Goal: Information Seeking & Learning: Learn about a topic

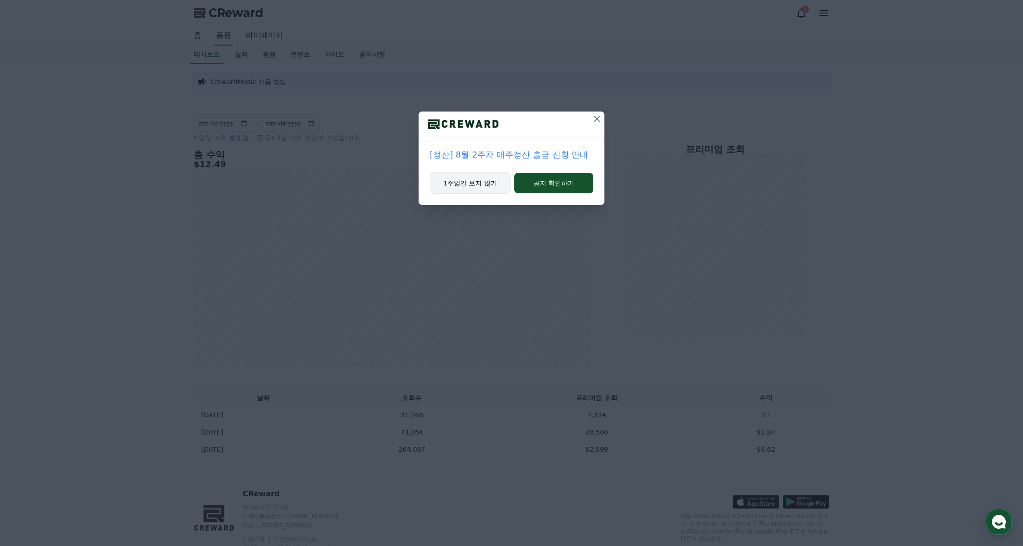
click at [473, 183] on button "1주일간 보지 않기" at bounding box center [470, 182] width 81 height 21
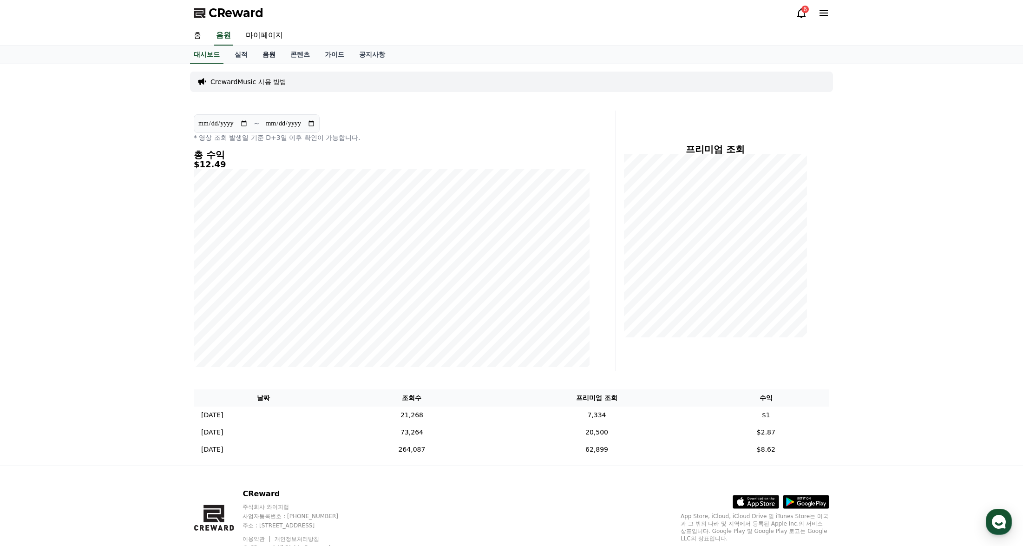
click at [273, 54] on link "음원" at bounding box center [269, 55] width 28 height 18
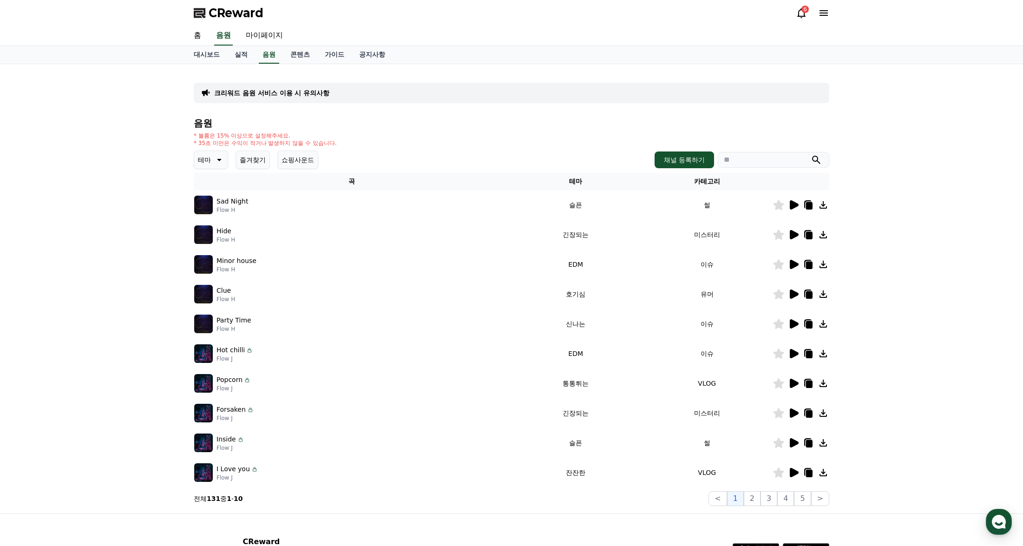
click at [213, 165] on button "테마" at bounding box center [211, 159] width 34 height 19
click at [214, 193] on button "웅장한" at bounding box center [208, 192] width 27 height 20
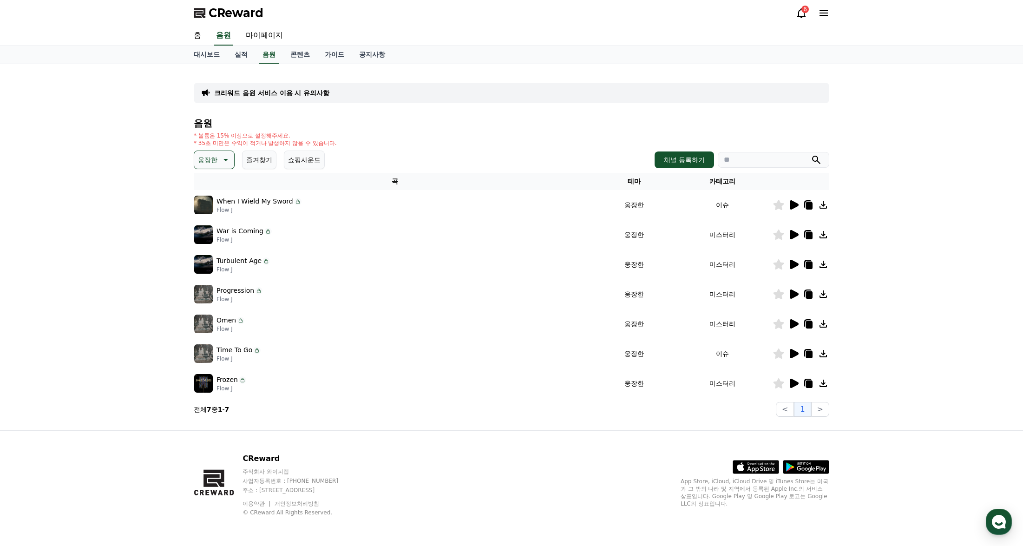
click at [793, 203] on icon at bounding box center [794, 204] width 9 height 9
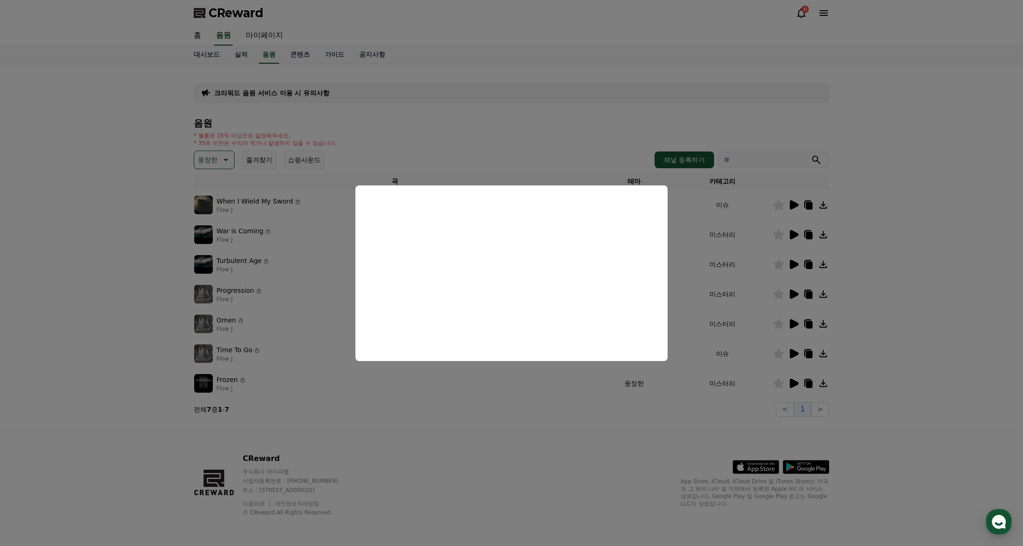
click at [204, 240] on button "close modal" at bounding box center [511, 273] width 1023 height 546
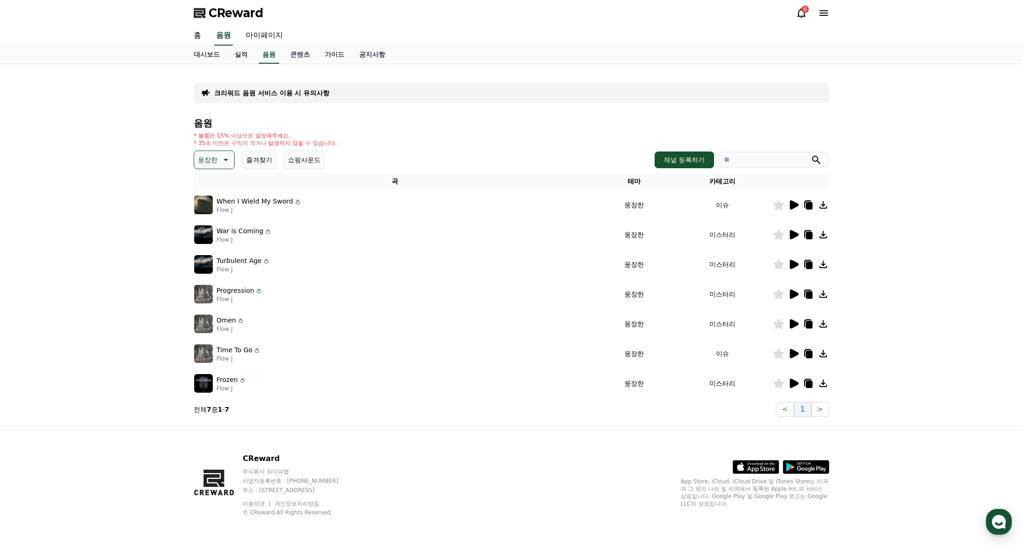
click at [204, 240] on img at bounding box center [203, 234] width 19 height 19
click at [791, 233] on icon at bounding box center [794, 234] width 9 height 9
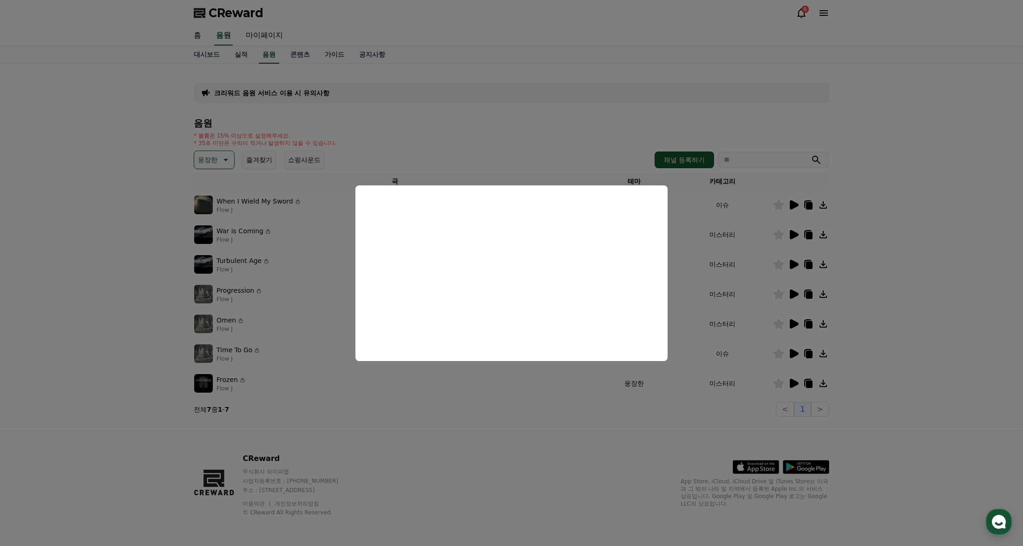
click at [206, 271] on button "close modal" at bounding box center [511, 273] width 1023 height 546
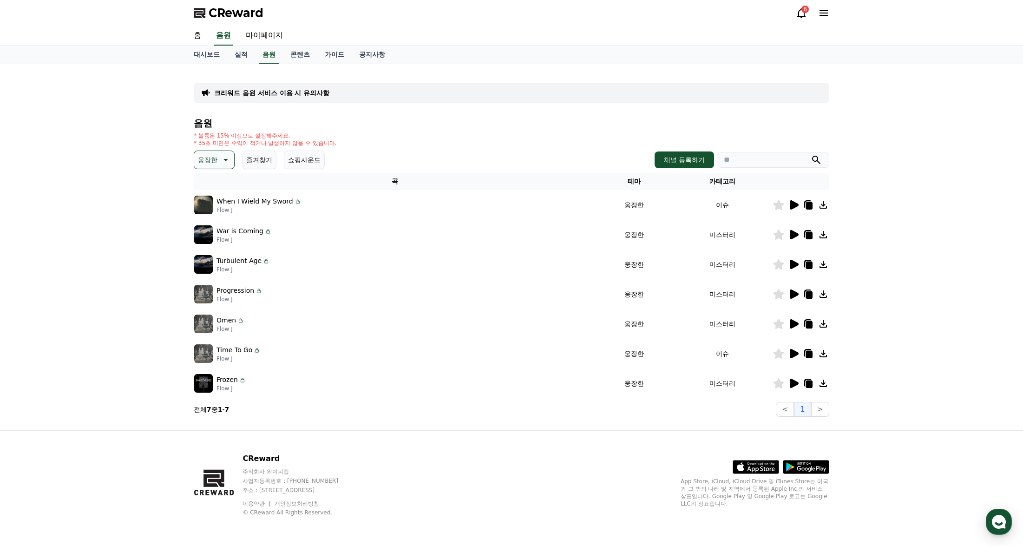
click at [195, 264] on img at bounding box center [203, 264] width 19 height 19
click at [793, 264] on icon at bounding box center [794, 264] width 9 height 9
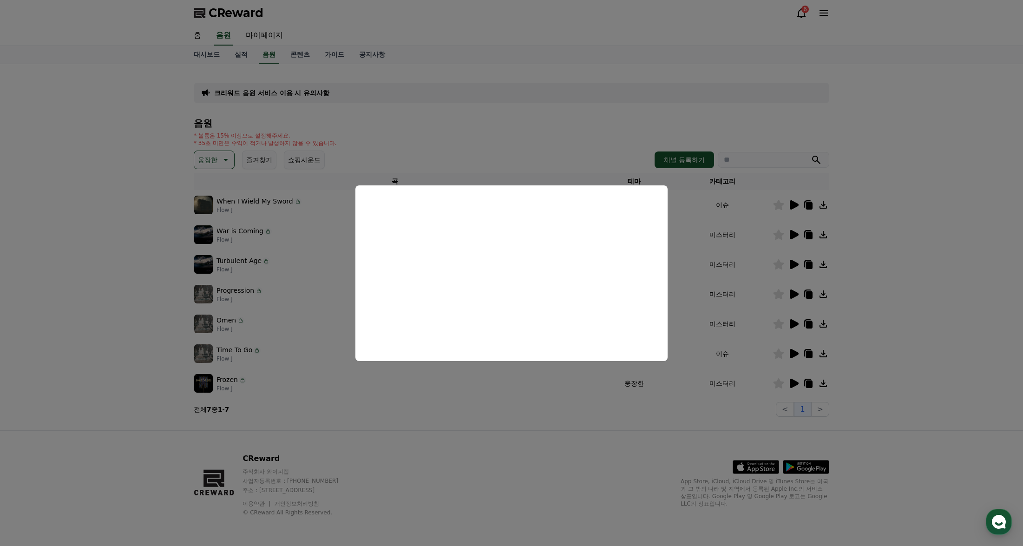
click at [197, 291] on button "close modal" at bounding box center [511, 273] width 1023 height 546
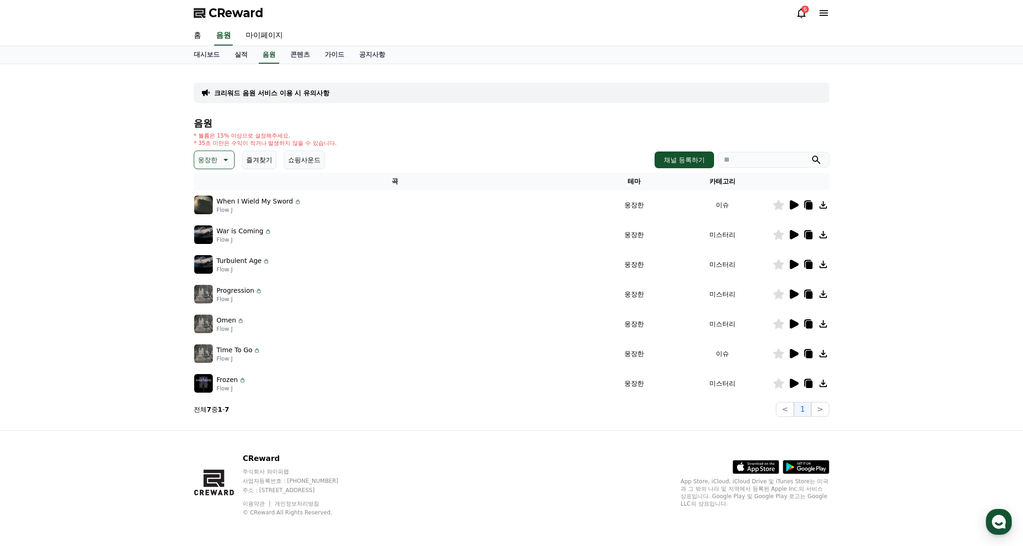
click at [203, 294] on img at bounding box center [203, 294] width 19 height 19
click at [203, 296] on img at bounding box center [203, 294] width 19 height 19
click at [792, 293] on icon at bounding box center [794, 293] width 9 height 9
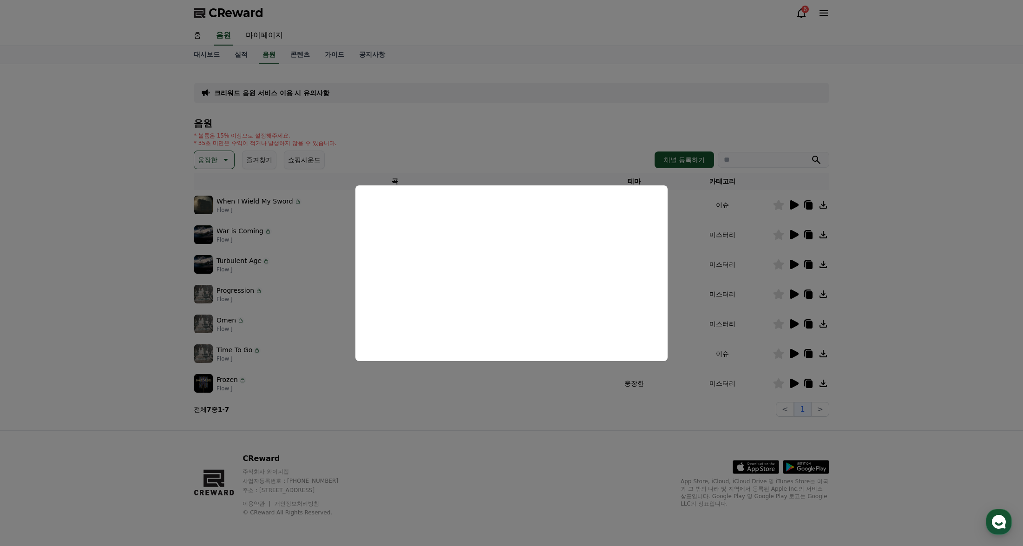
click at [209, 323] on button "close modal" at bounding box center [511, 273] width 1023 height 546
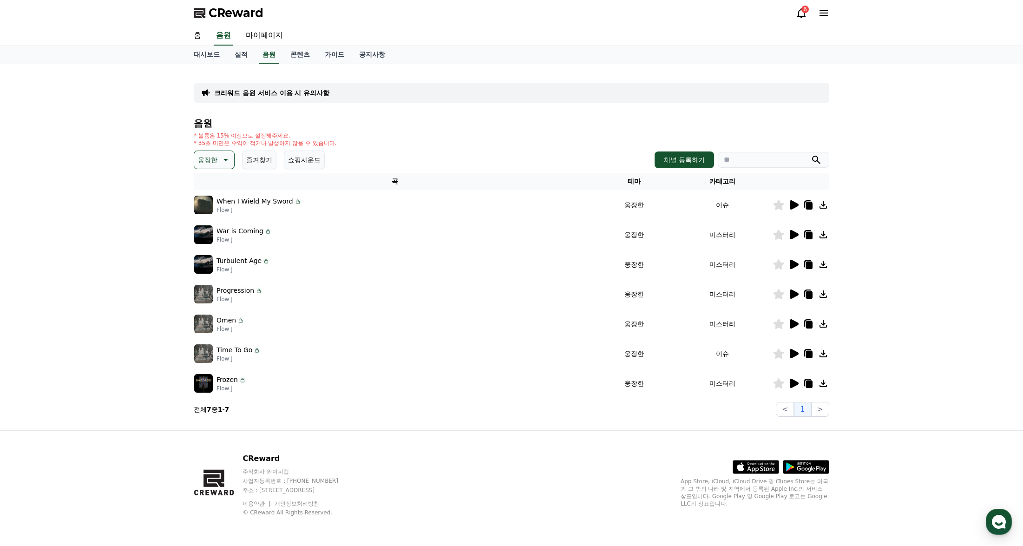
click at [208, 324] on img at bounding box center [203, 323] width 19 height 19
click at [792, 322] on icon at bounding box center [794, 323] width 9 height 9
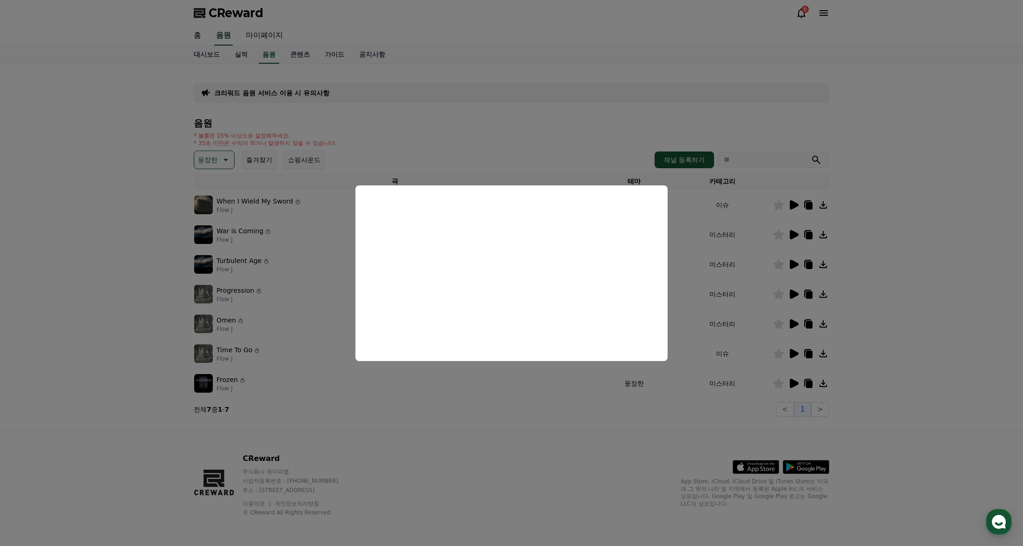
click at [792, 351] on button "close modal" at bounding box center [511, 273] width 1023 height 546
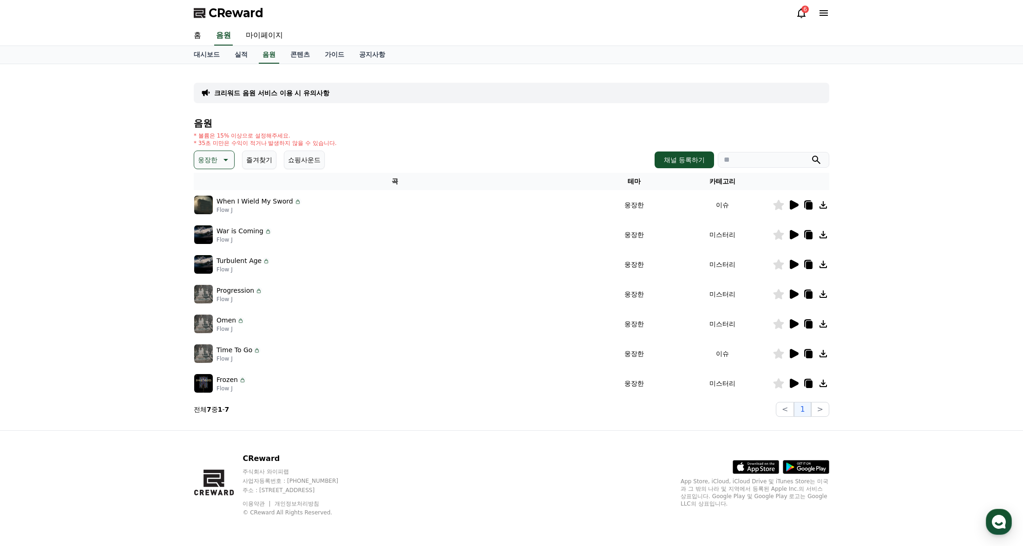
click at [792, 351] on icon at bounding box center [794, 353] width 9 height 9
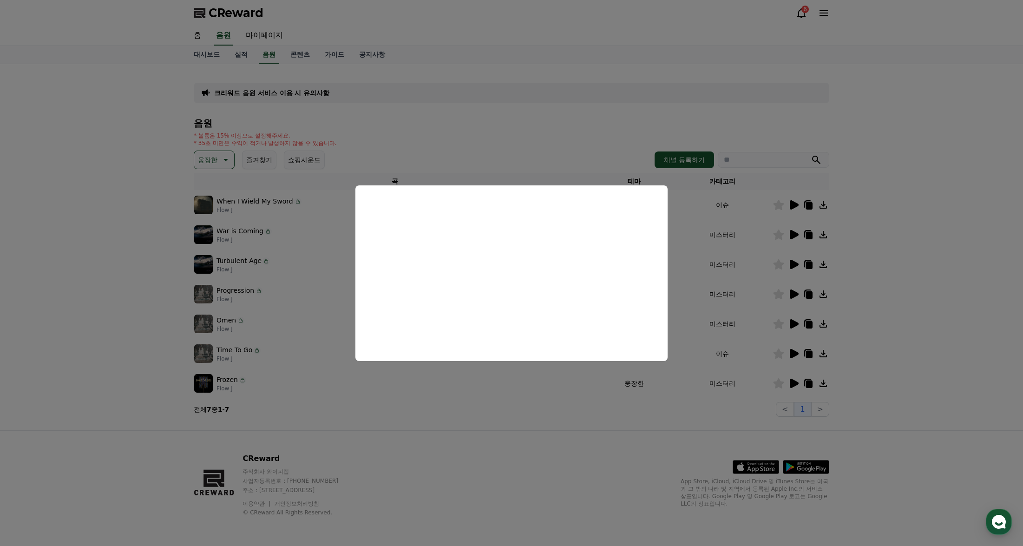
click at [795, 385] on button "close modal" at bounding box center [511, 273] width 1023 height 546
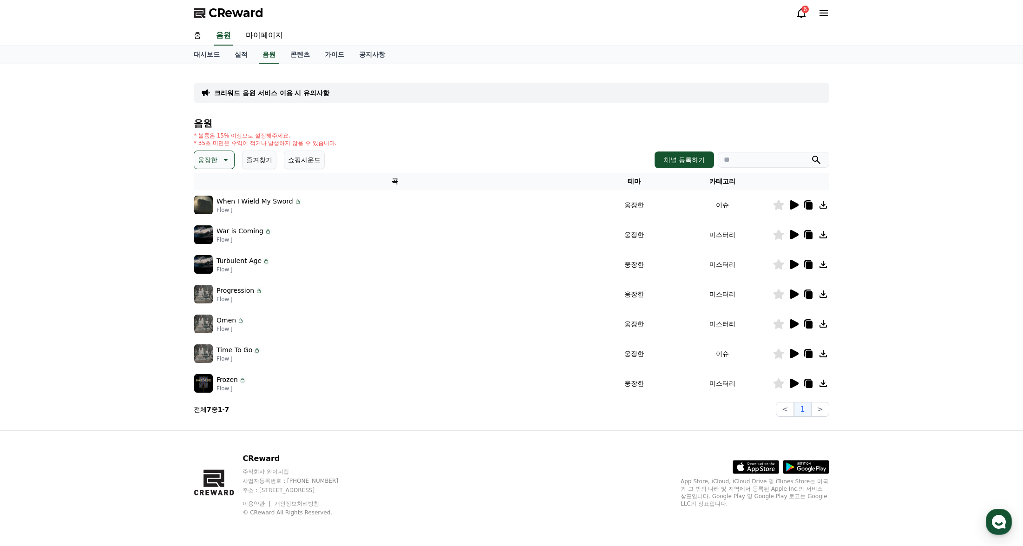
click at [795, 385] on icon at bounding box center [794, 383] width 9 height 9
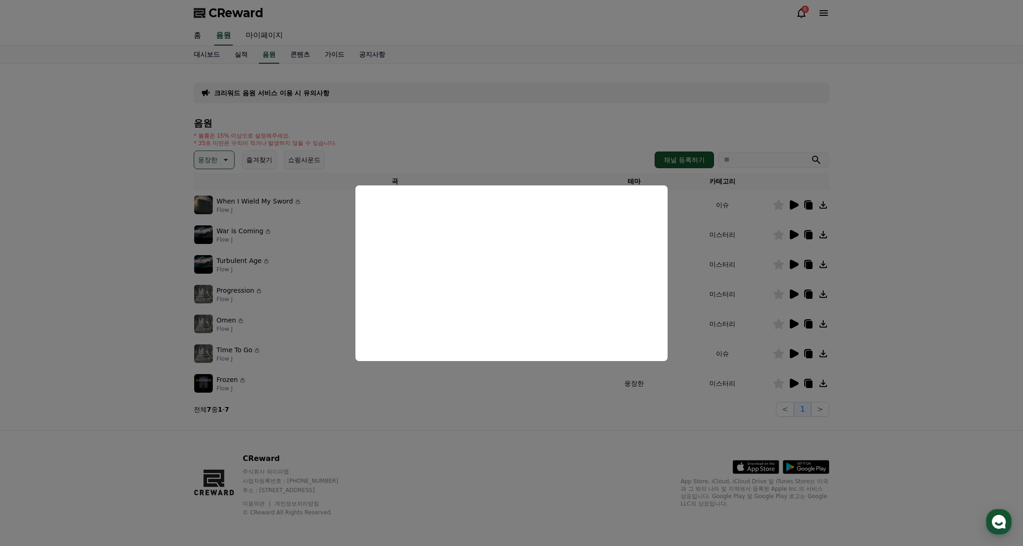
click at [200, 160] on button "close modal" at bounding box center [511, 273] width 1023 height 546
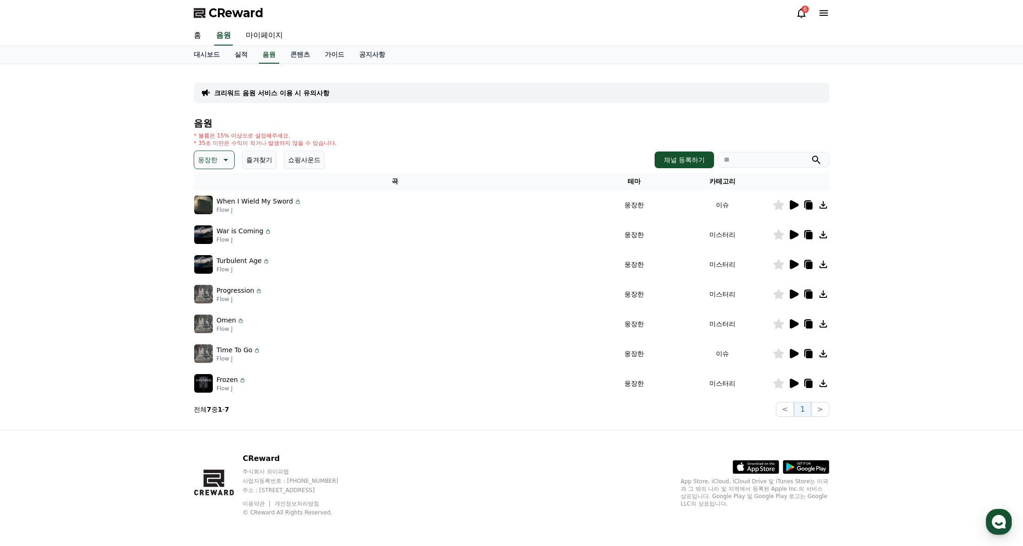
click at [214, 162] on p "웅장한" at bounding box center [208, 159] width 20 height 13
click at [206, 233] on button "EDM" at bounding box center [206, 231] width 22 height 20
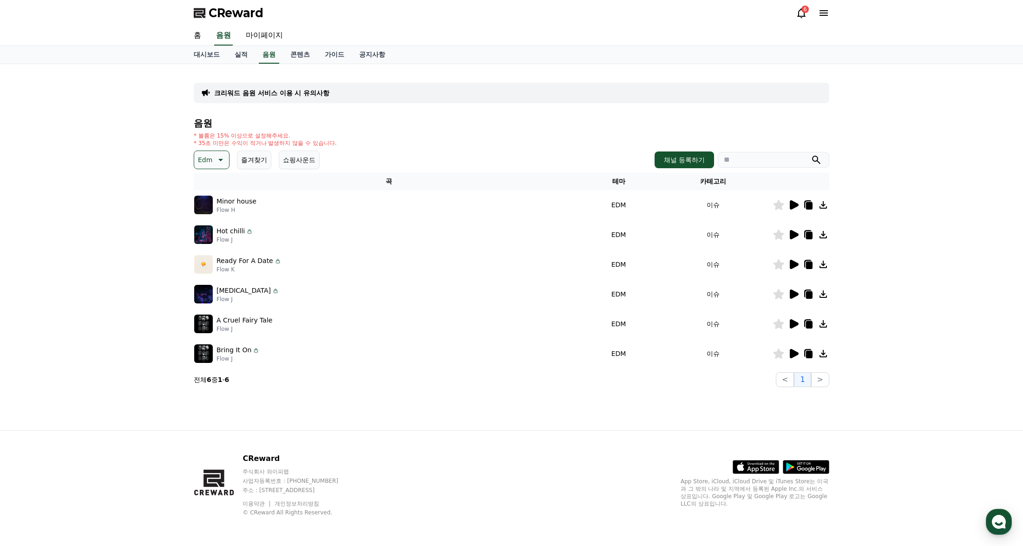
click at [796, 203] on icon at bounding box center [794, 204] width 9 height 9
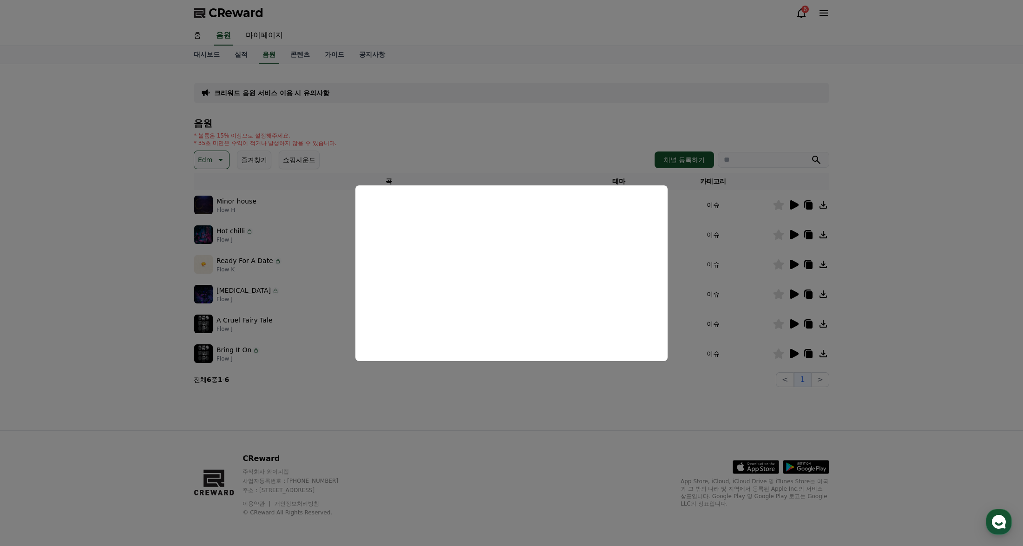
click at [101, 221] on button "close modal" at bounding box center [511, 273] width 1023 height 546
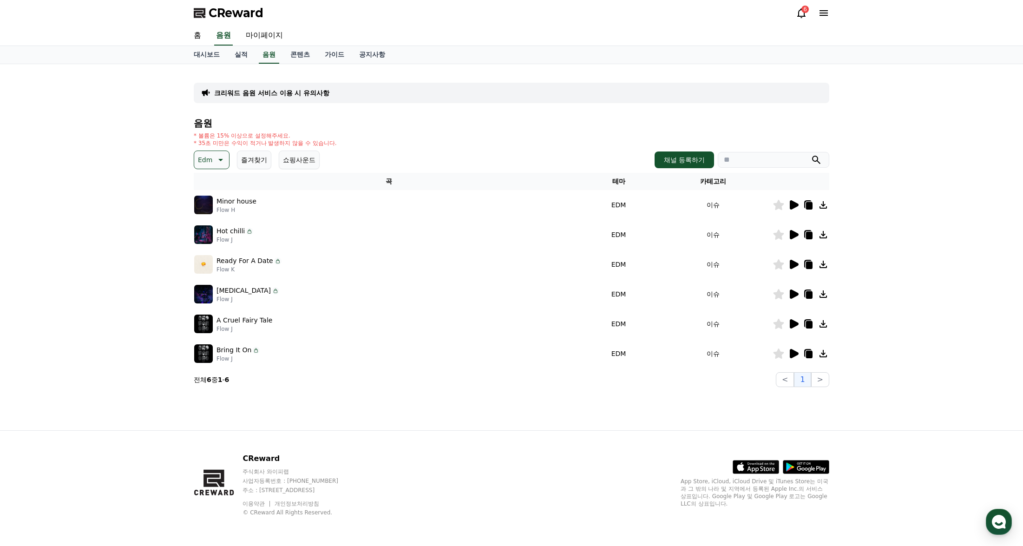
click at [780, 205] on icon at bounding box center [778, 205] width 11 height 10
click at [795, 233] on icon at bounding box center [794, 234] width 9 height 9
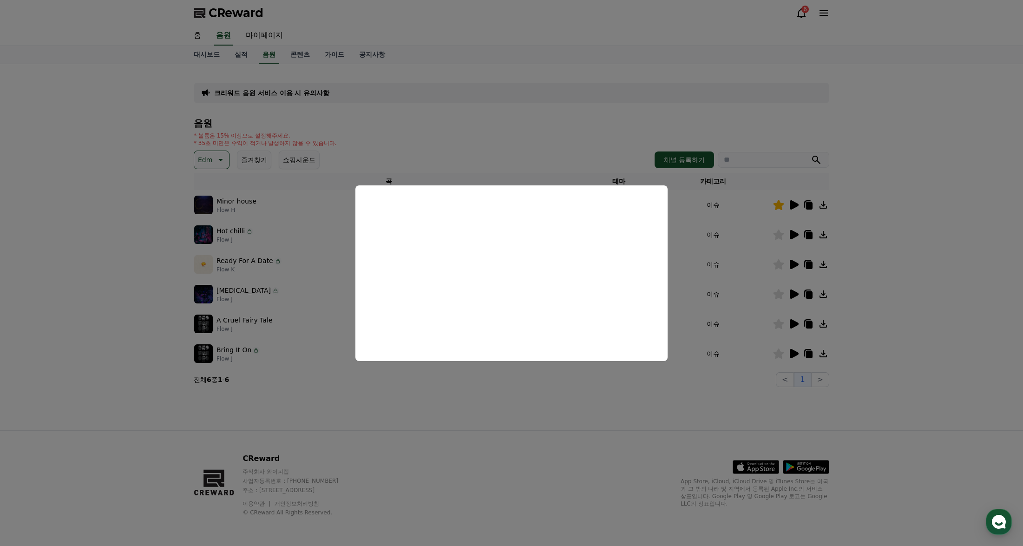
click at [793, 267] on button "close modal" at bounding box center [511, 273] width 1023 height 546
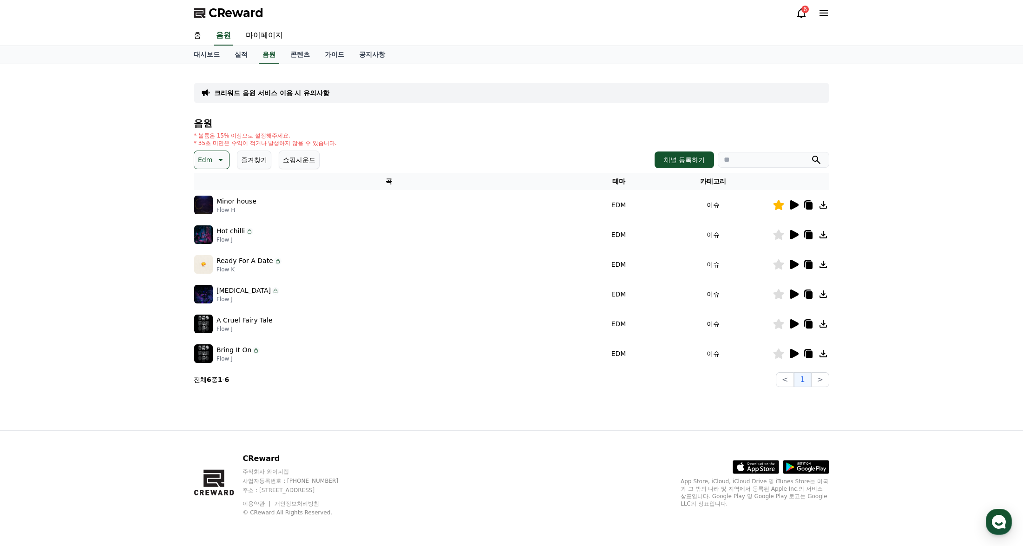
click at [793, 267] on icon at bounding box center [794, 264] width 9 height 9
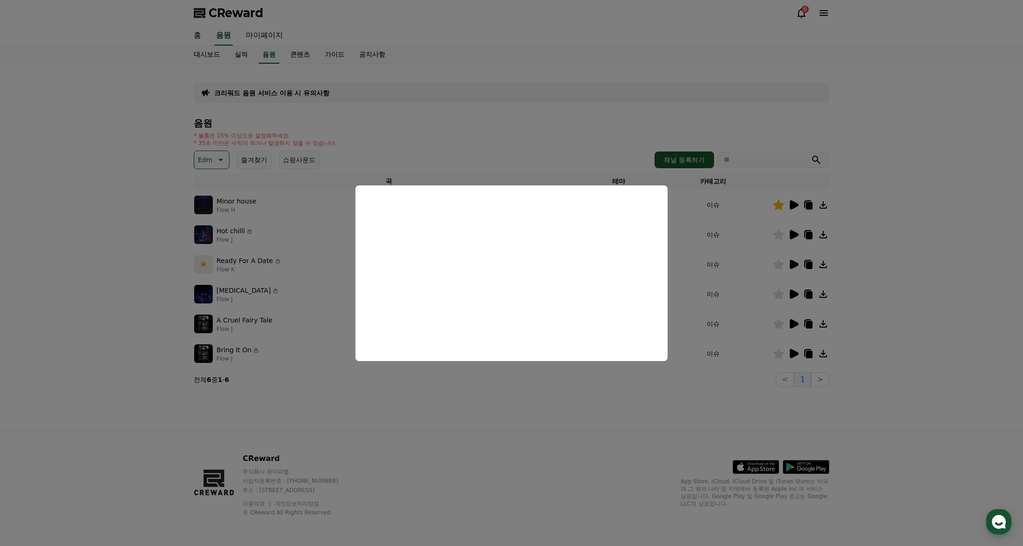
click at [434, 83] on button "close modal" at bounding box center [511, 273] width 1023 height 546
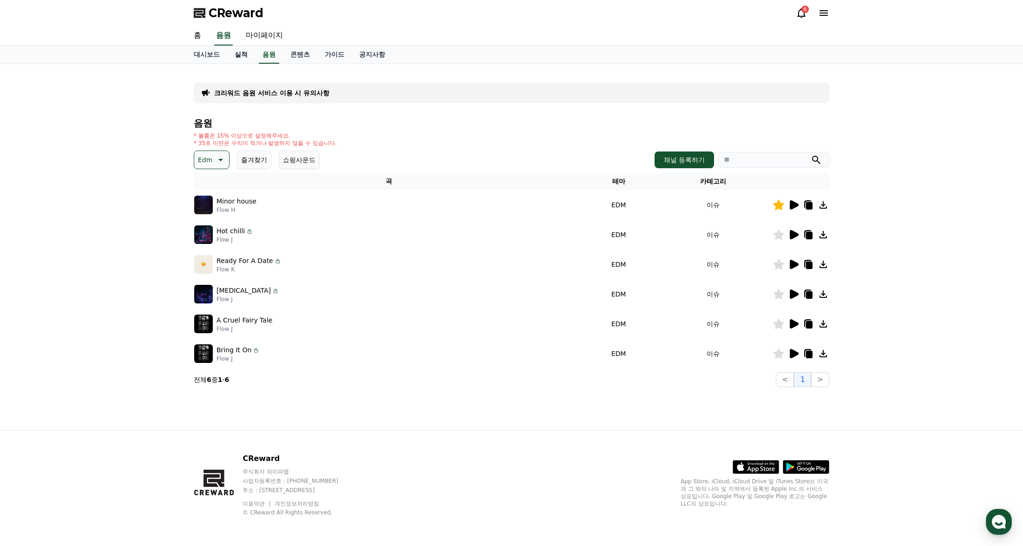
click at [239, 50] on link "실적" at bounding box center [241, 55] width 28 height 18
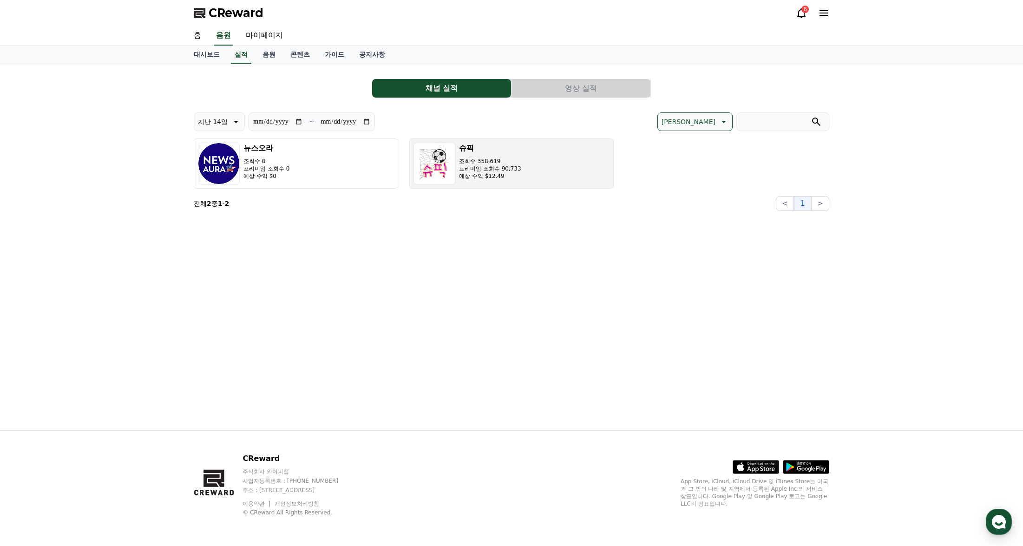
click at [509, 154] on div "슈픽 조회수 358,619 프리미엄 조회수 90,733 예상 수익 $12.49" at bounding box center [490, 164] width 62 height 42
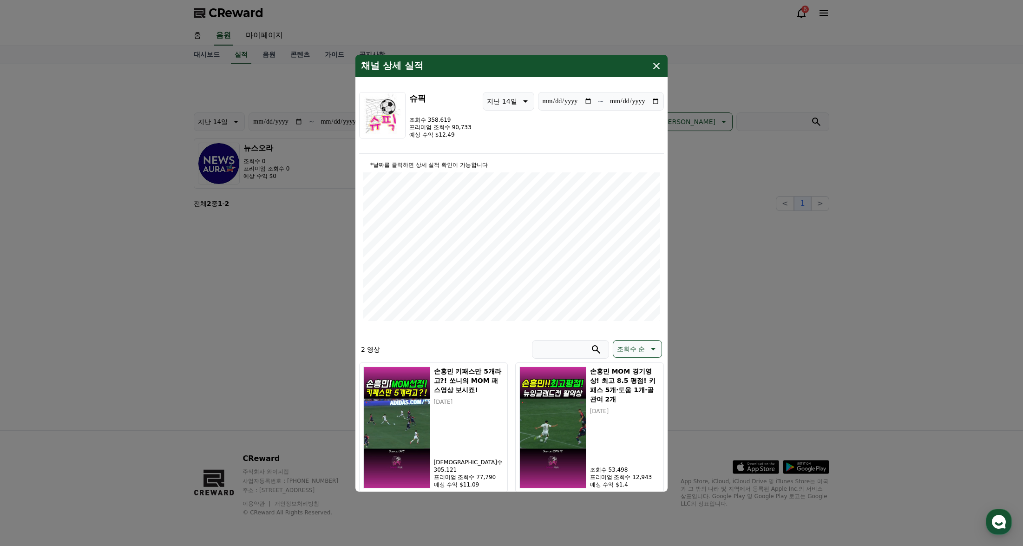
click at [651, 66] on icon "modal" at bounding box center [656, 65] width 11 height 11
